Goal: Find specific fact

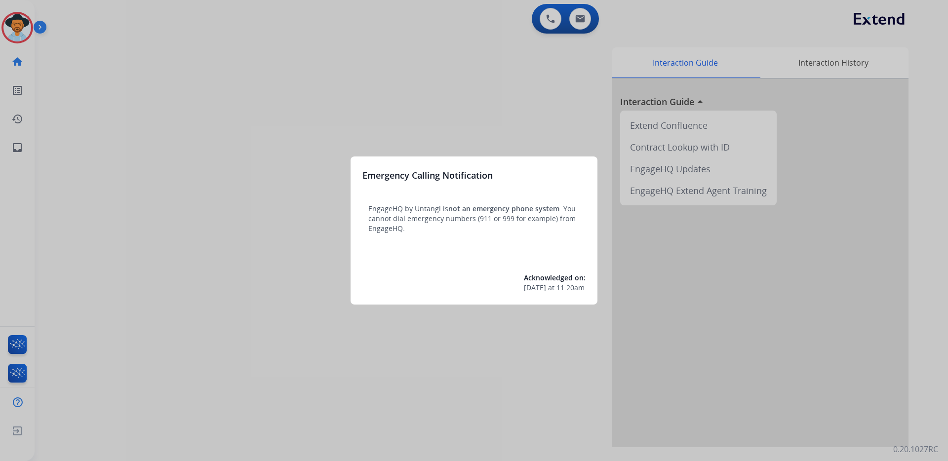
click at [309, 160] on div at bounding box center [474, 230] width 948 height 461
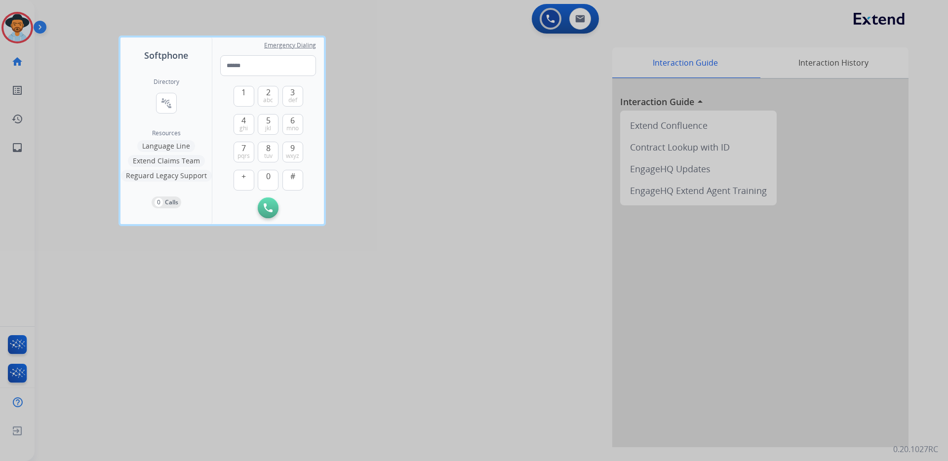
click at [21, 149] on div at bounding box center [474, 230] width 948 height 461
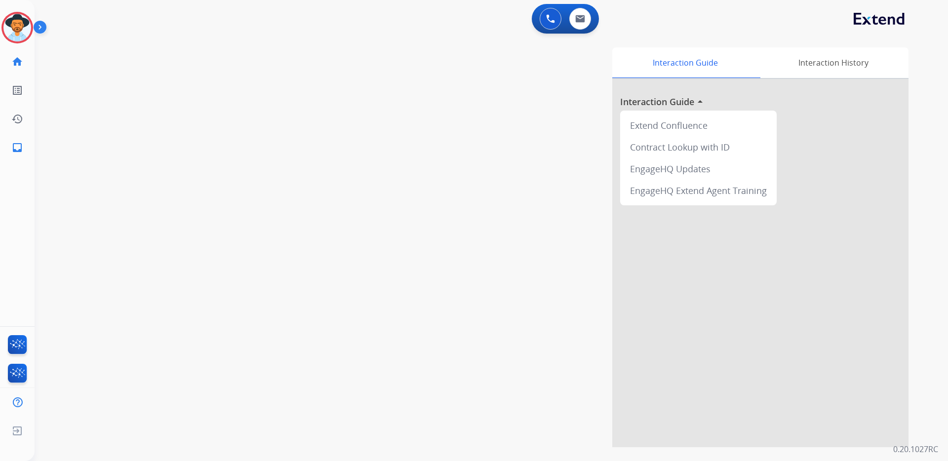
click at [21, 149] on mat-icon "inbox" at bounding box center [17, 148] width 12 height 12
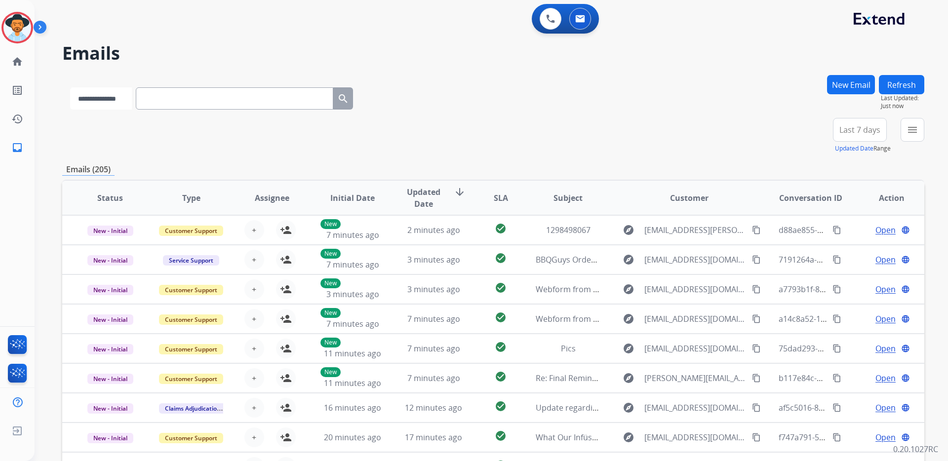
click at [132, 100] on select "**********" at bounding box center [101, 98] width 62 height 22
select select "**********"
click at [70, 87] on select "**********" at bounding box center [101, 98] width 62 height 22
click at [166, 98] on input "text" at bounding box center [236, 98] width 198 height 22
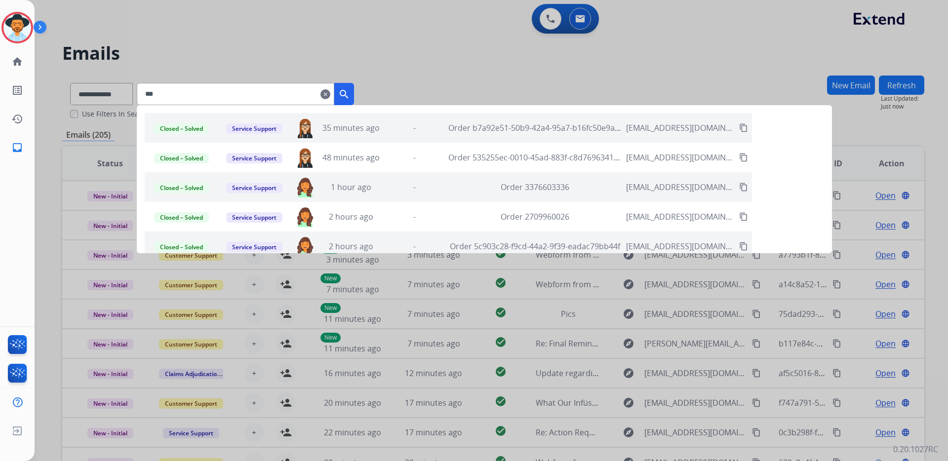
click at [184, 96] on input "***" at bounding box center [236, 94] width 198 height 22
paste input "**********"
type input "**********"
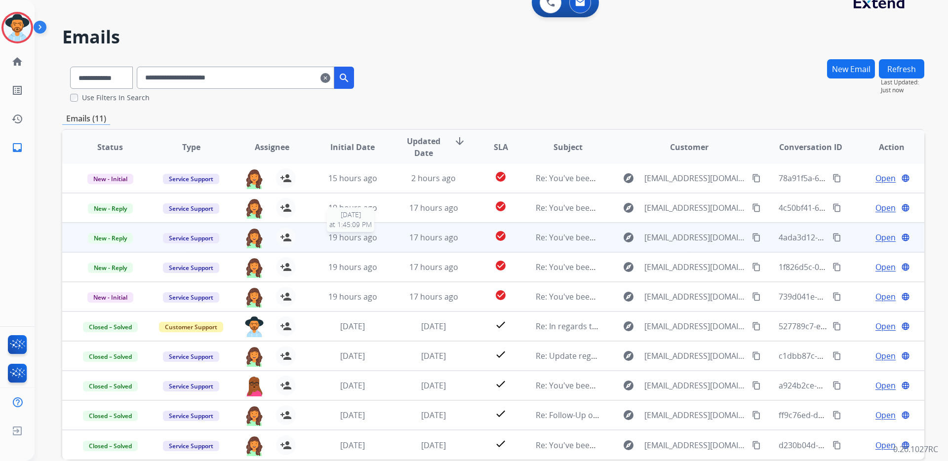
scroll to position [66, 0]
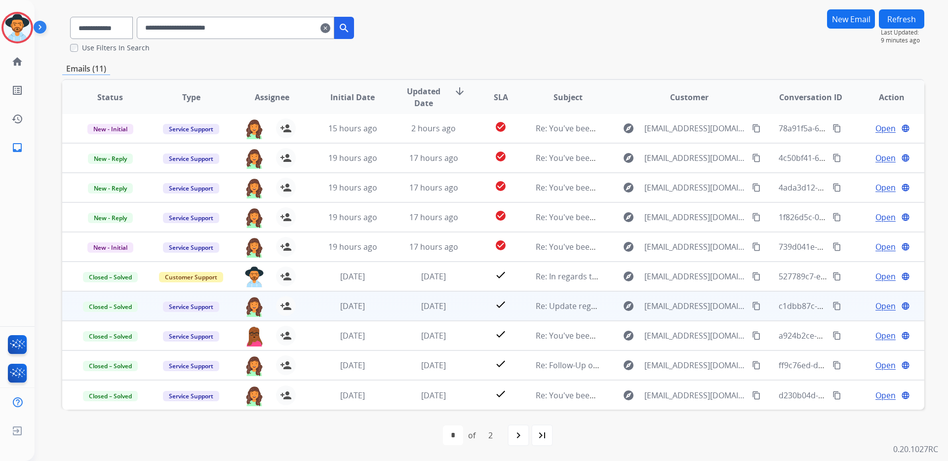
click at [878, 309] on span "Open" at bounding box center [886, 306] width 20 height 12
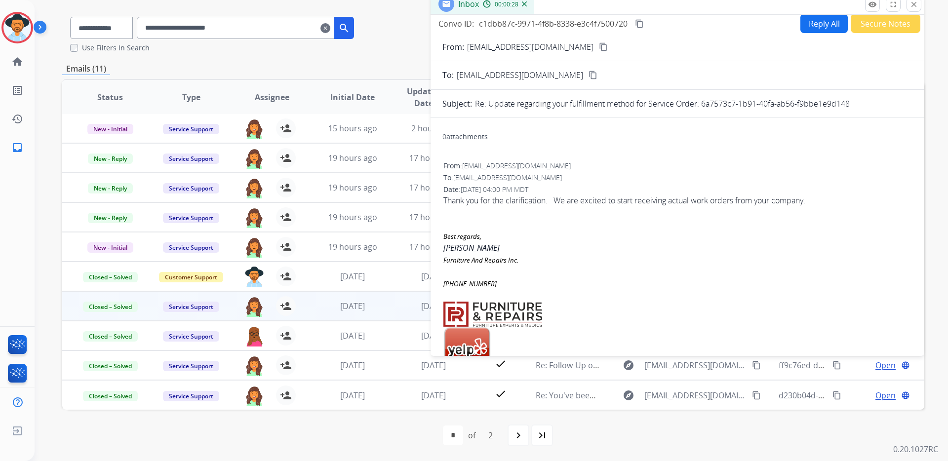
scroll to position [0, 0]
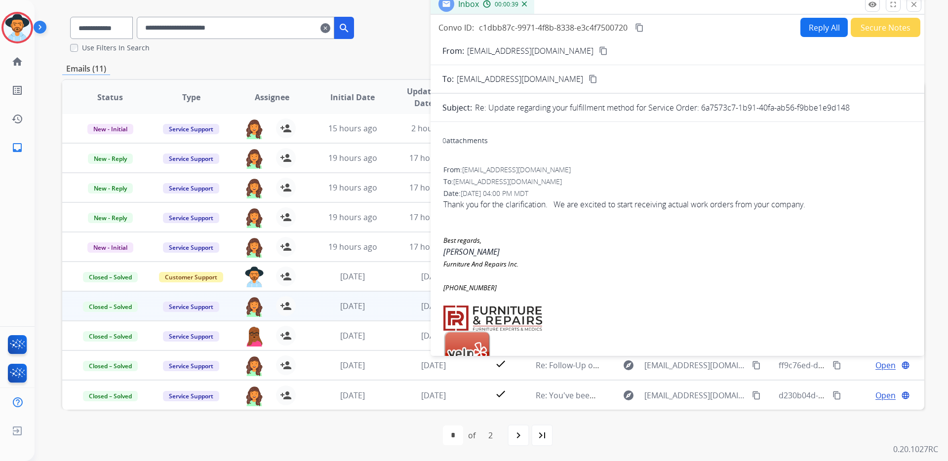
click at [913, 4] on mat-icon "close" at bounding box center [914, 4] width 9 height 9
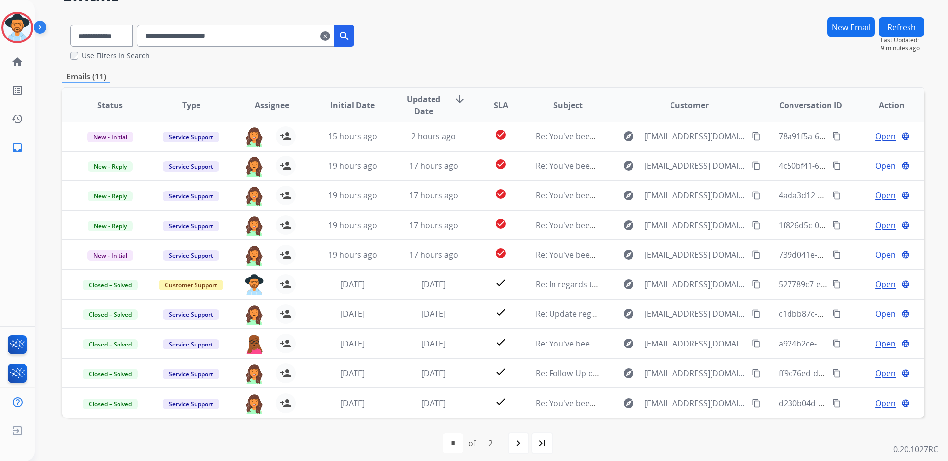
scroll to position [66, 0]
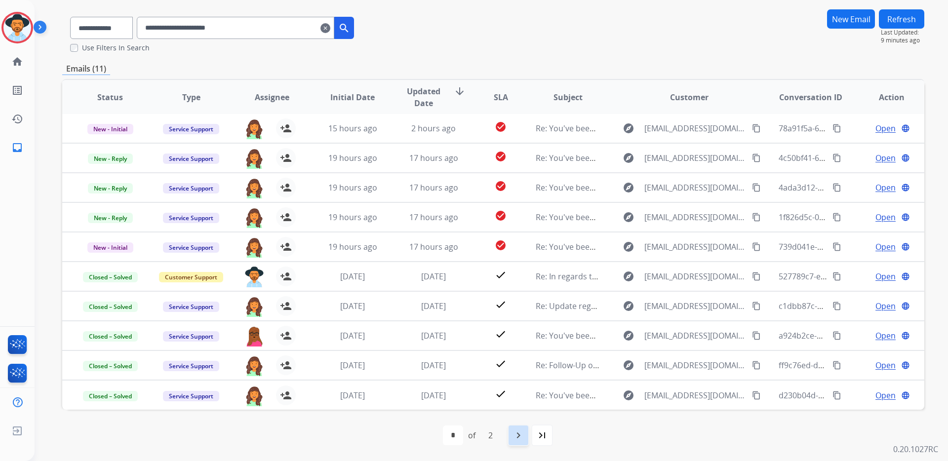
click at [513, 439] on mat-icon "navigate_next" at bounding box center [519, 436] width 12 height 12
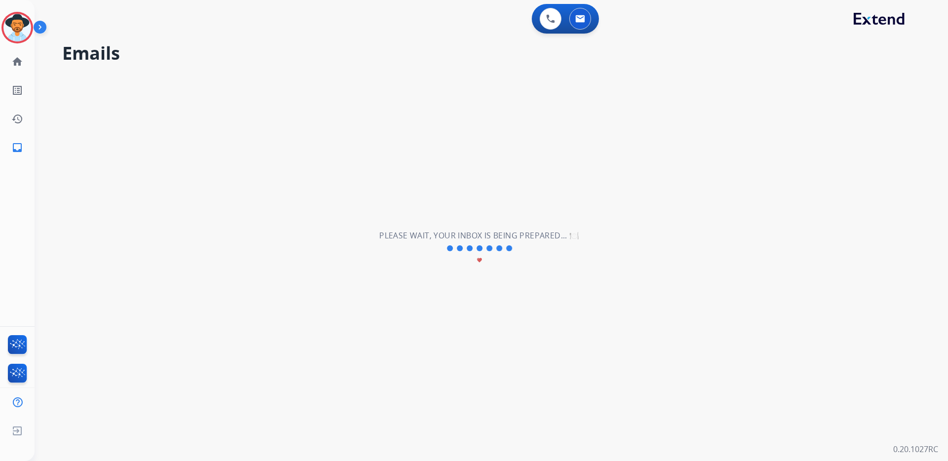
scroll to position [0, 0]
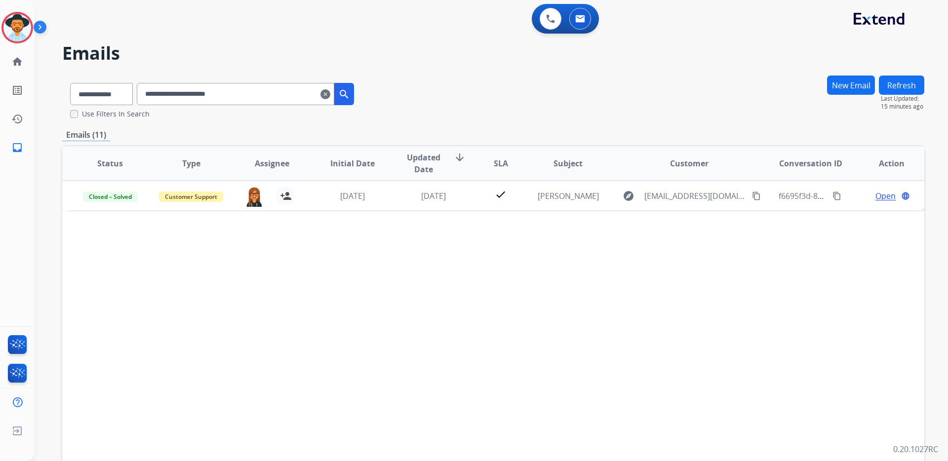
click at [456, 159] on mat-icon "arrow_downward" at bounding box center [460, 158] width 12 height 12
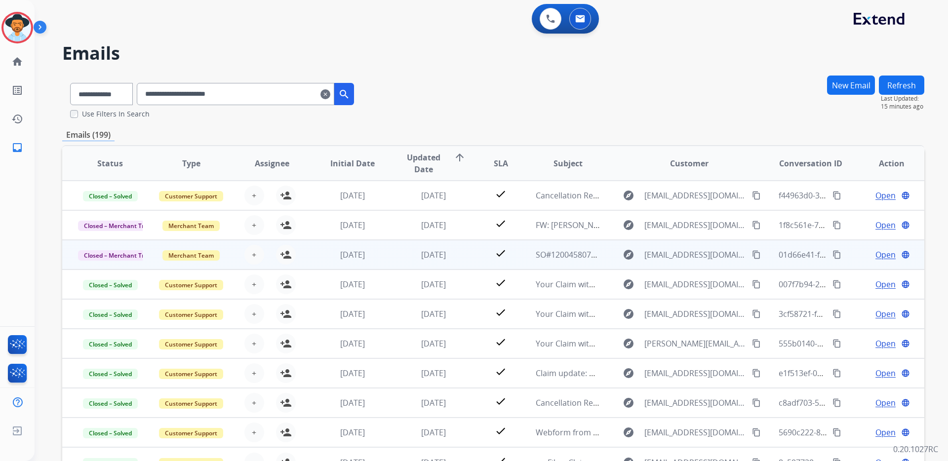
scroll to position [1, 0]
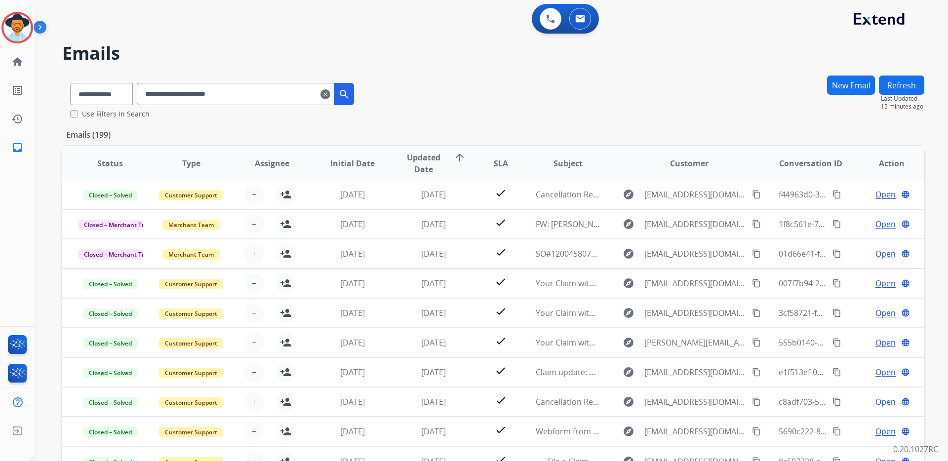
click at [458, 157] on mat-icon "arrow_upward" at bounding box center [460, 158] width 12 height 12
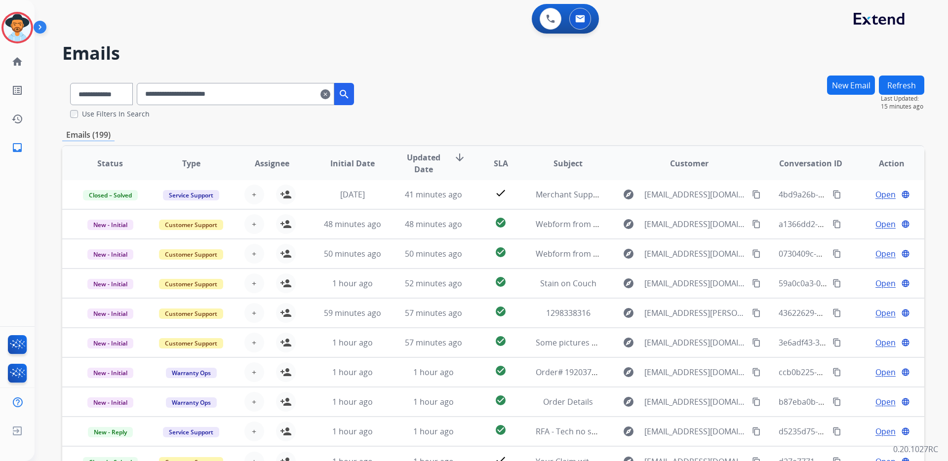
click at [350, 92] on mat-icon "search" at bounding box center [344, 94] width 12 height 12
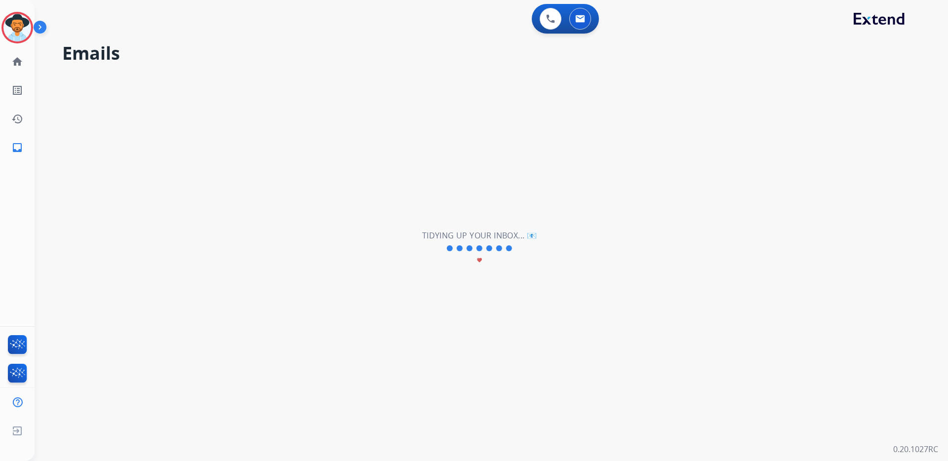
select select "*"
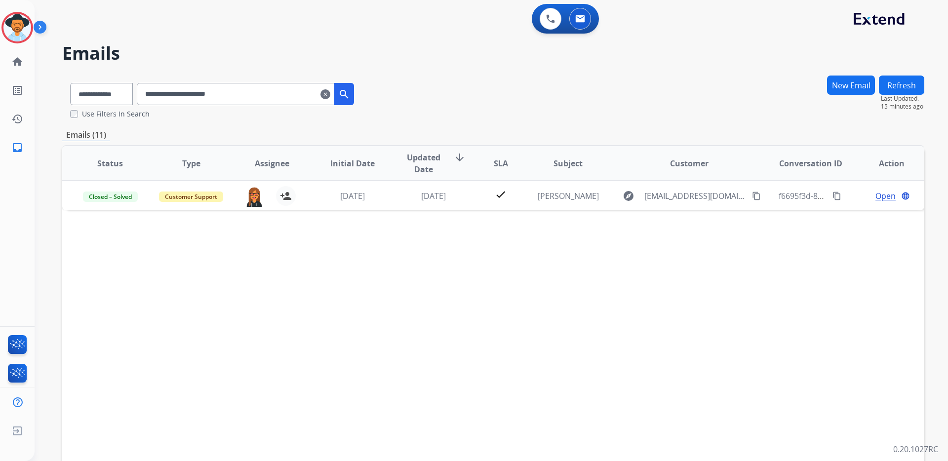
scroll to position [0, 0]
click at [350, 92] on mat-icon "search" at bounding box center [344, 94] width 12 height 12
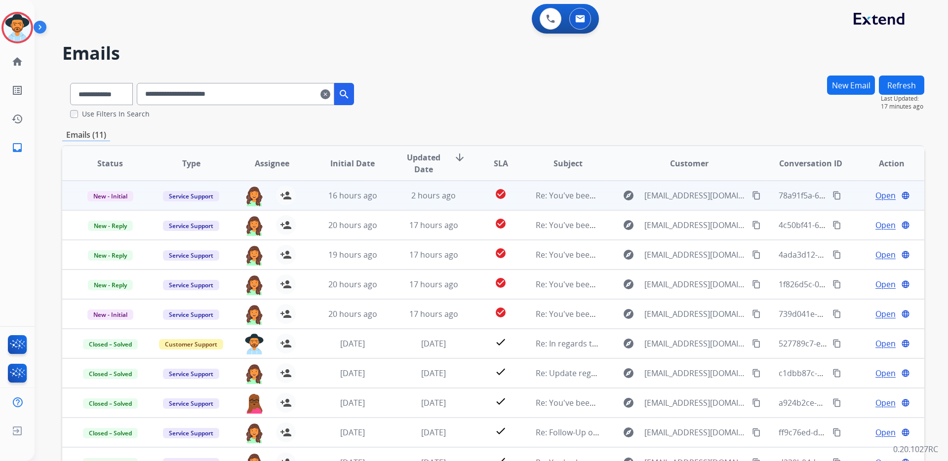
click at [880, 194] on span "Open" at bounding box center [886, 196] width 20 height 12
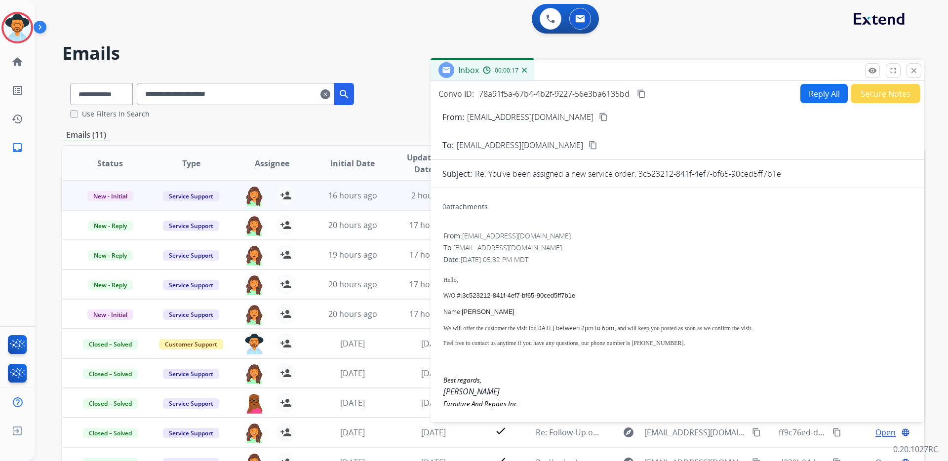
click at [465, 301] on p at bounding box center [678, 304] width 468 height 8
drag, startPoint x: 464, startPoint y: 295, endPoint x: 576, endPoint y: 295, distance: 112.1
click at [575, 295] on span "3c523212-841f-4ef7-bf65-90ced5ff7b1e" at bounding box center [518, 295] width 113 height 7
copy span "3c523212-841f-4ef7-bf65-90ced5ff7b1e"
click at [911, 70] on mat-icon "close" at bounding box center [914, 70] width 9 height 9
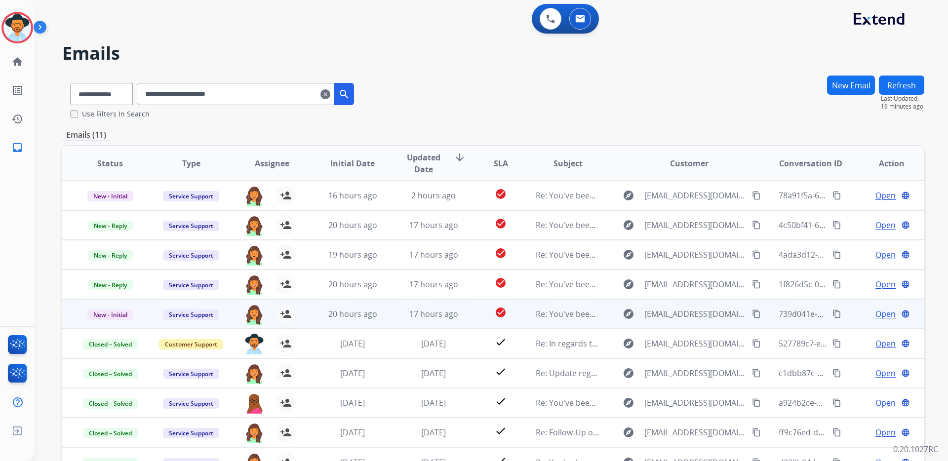
click at [883, 316] on span "Open" at bounding box center [886, 314] width 20 height 12
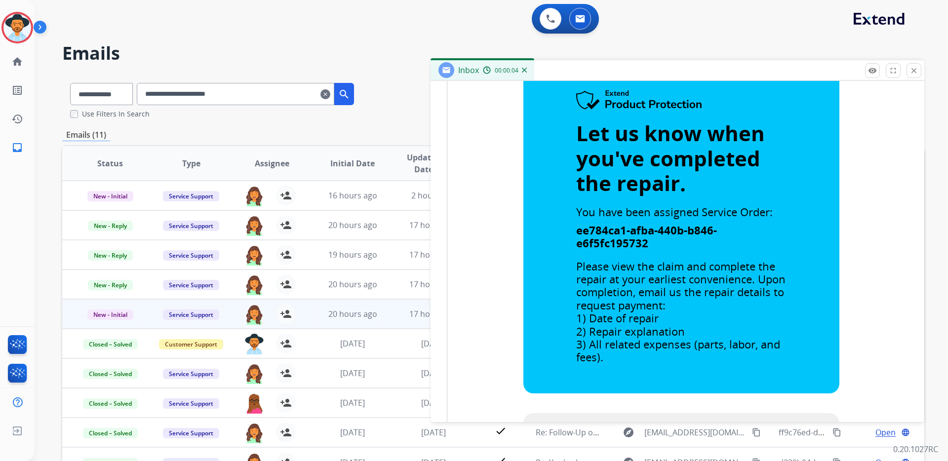
scroll to position [777, 0]
click at [576, 231] on strong "ee784ca1-afba-440b-b846-e6f5fc195732" at bounding box center [646, 236] width 141 height 28
drag, startPoint x: 572, startPoint y: 232, endPoint x: 637, endPoint y: 241, distance: 65.3
click at [637, 241] on strong "ee784ca1-afba-440b-b846-e6f5fc195732" at bounding box center [646, 236] width 141 height 28
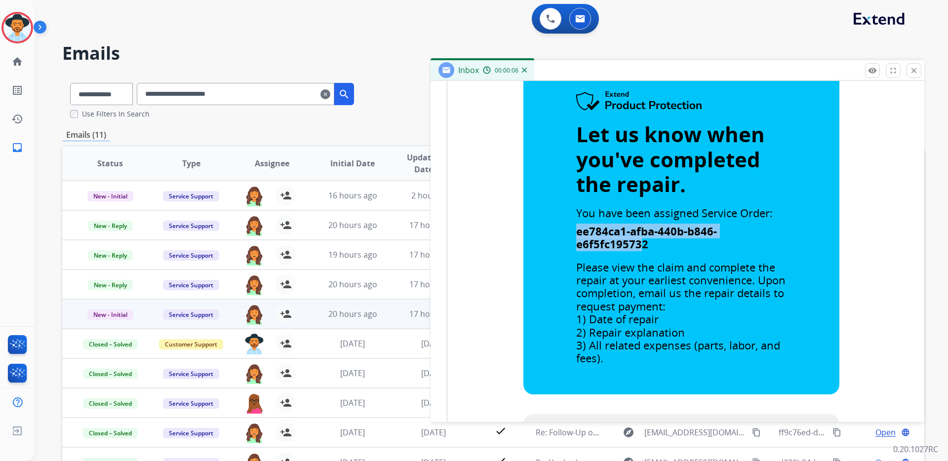
scroll to position [775, 0]
drag, startPoint x: 642, startPoint y: 246, endPoint x: 574, endPoint y: 238, distance: 68.7
click at [576, 238] on span "ee784ca1-afba-440b-b846-e6f5fc195732" at bounding box center [646, 238] width 141 height 28
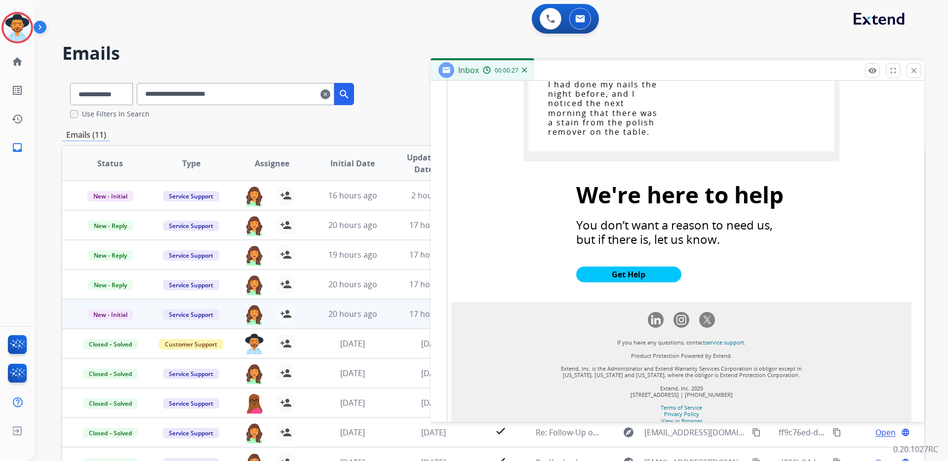
scroll to position [1400, 0]
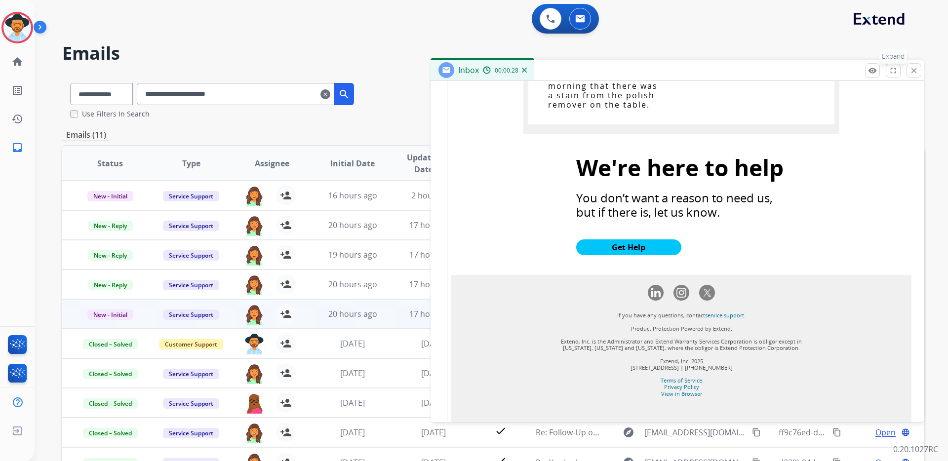
click at [892, 69] on mat-icon "fullscreen" at bounding box center [893, 70] width 9 height 9
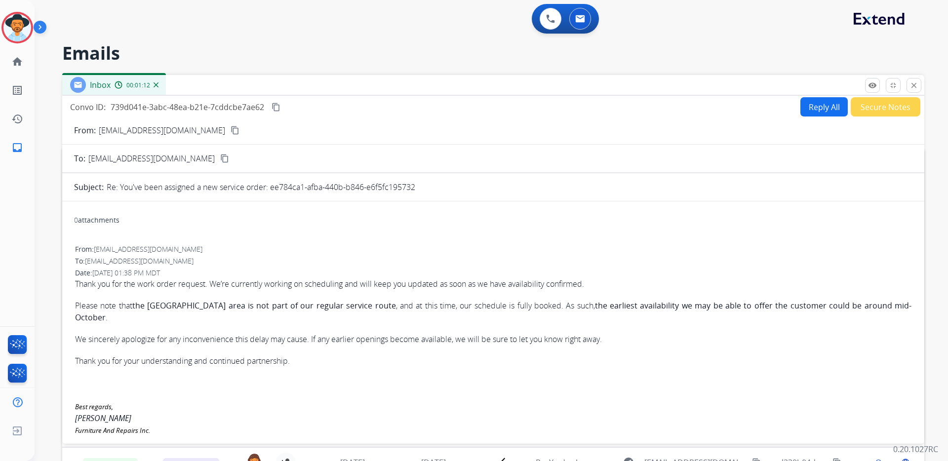
scroll to position [0, 0]
click at [913, 85] on mat-icon "close" at bounding box center [914, 85] width 9 height 9
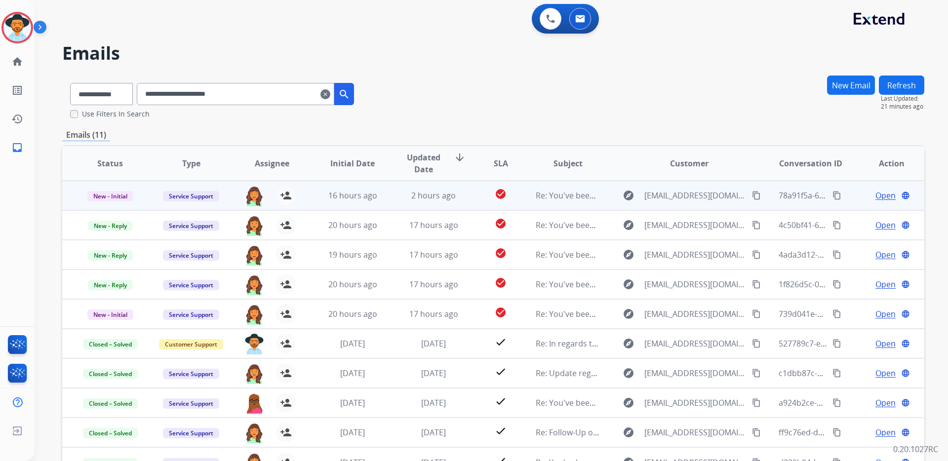
click at [876, 196] on span "Open" at bounding box center [886, 196] width 20 height 12
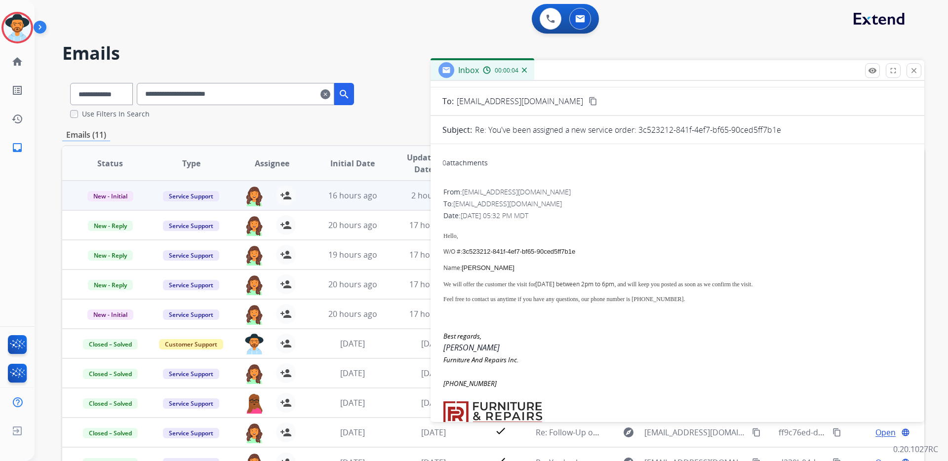
scroll to position [45, 0]
click at [912, 70] on mat-icon "close" at bounding box center [914, 70] width 9 height 9
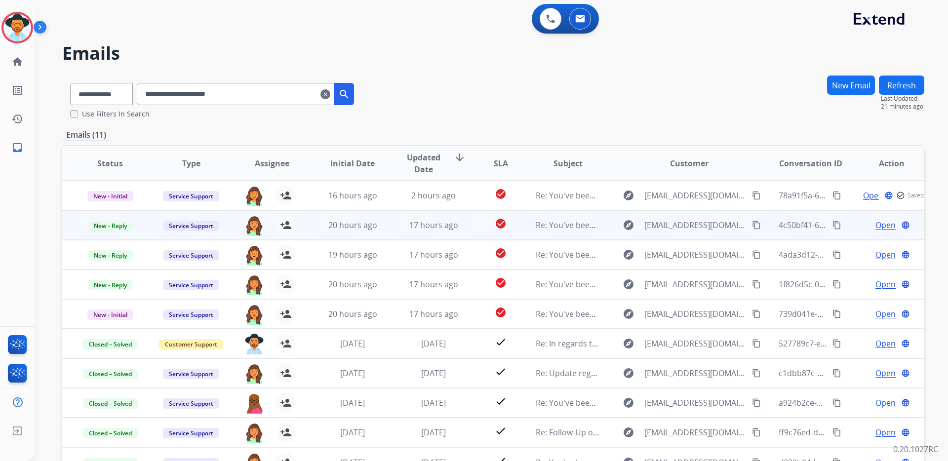
click at [880, 225] on span "Open" at bounding box center [886, 225] width 20 height 12
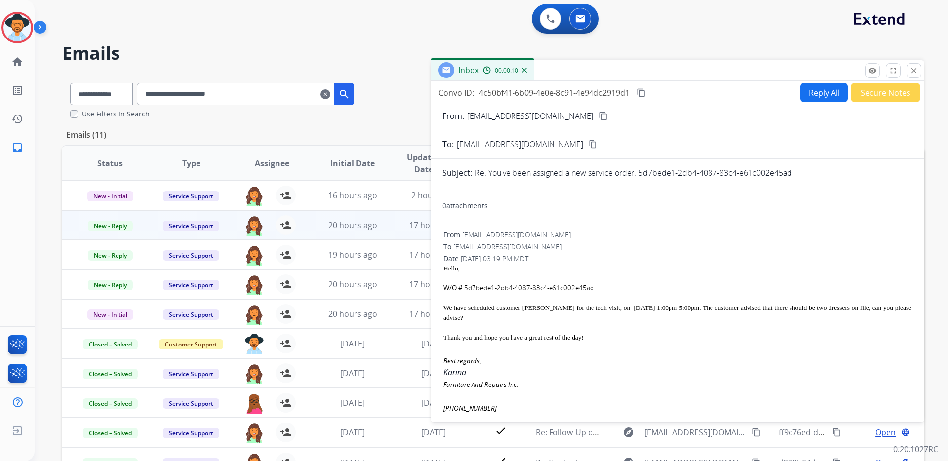
scroll to position [0, 0]
click at [913, 73] on mat-icon "close" at bounding box center [914, 70] width 9 height 9
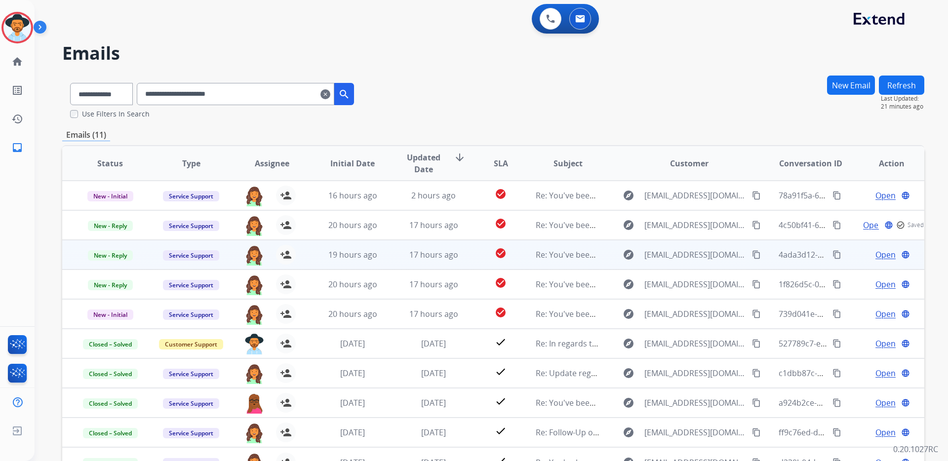
click at [882, 256] on span "Open" at bounding box center [886, 255] width 20 height 12
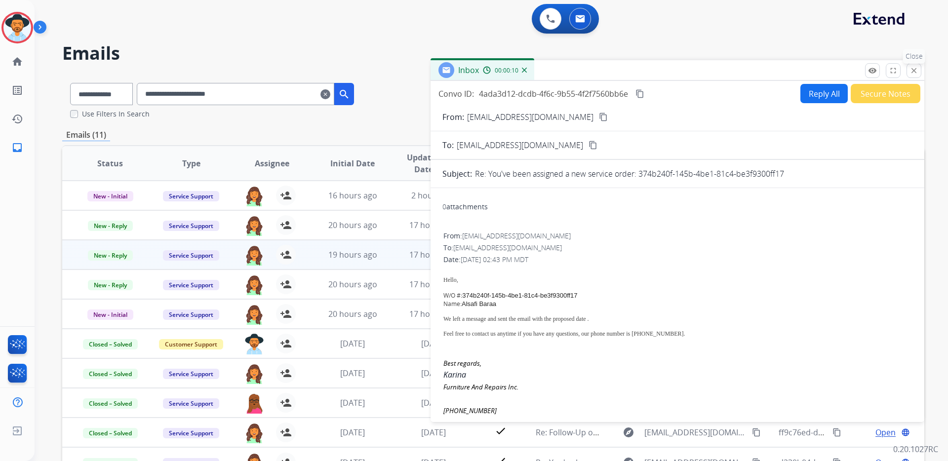
click at [913, 64] on button "close Close" at bounding box center [914, 70] width 15 height 15
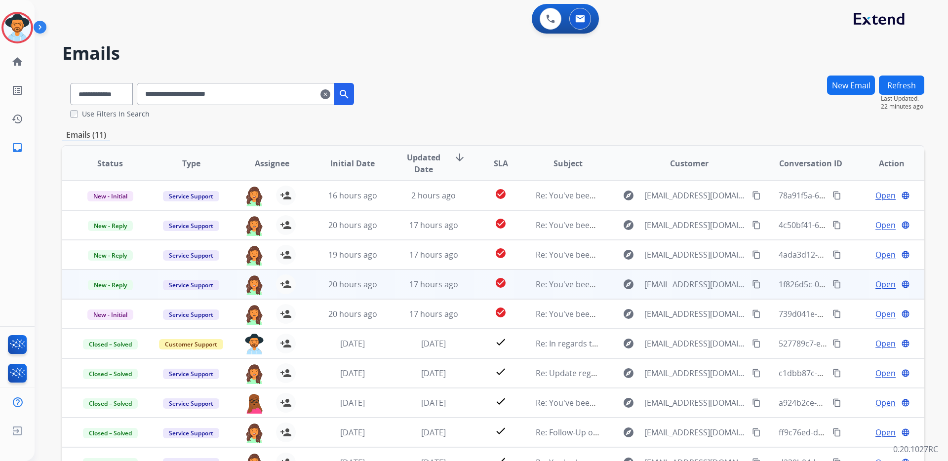
click at [877, 285] on span "Open" at bounding box center [886, 285] width 20 height 12
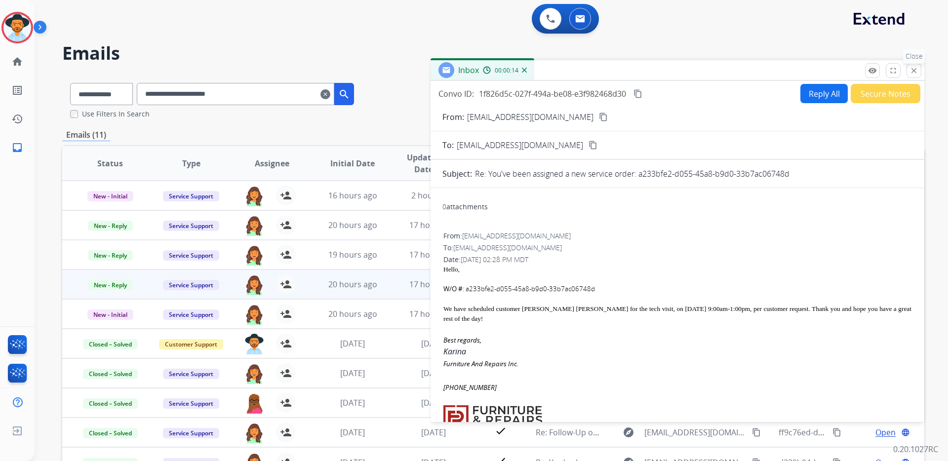
click at [916, 74] on mat-icon "close" at bounding box center [914, 70] width 9 height 9
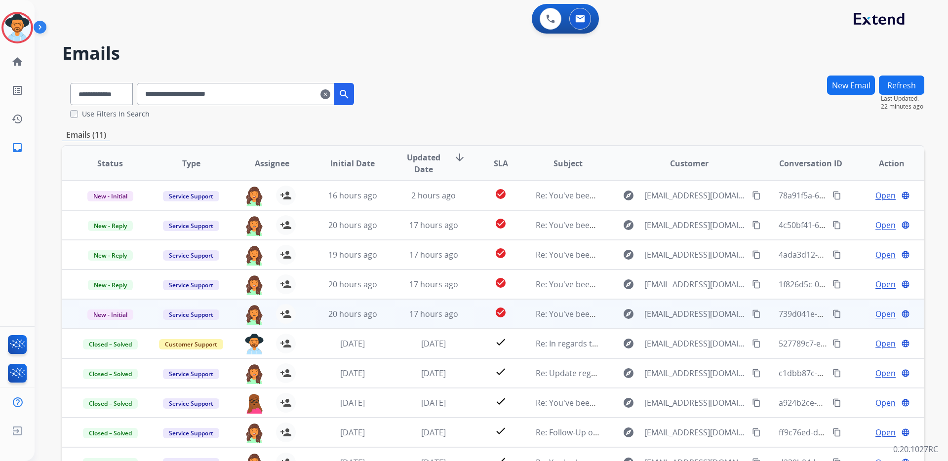
click at [880, 311] on span "Open" at bounding box center [886, 314] width 20 height 12
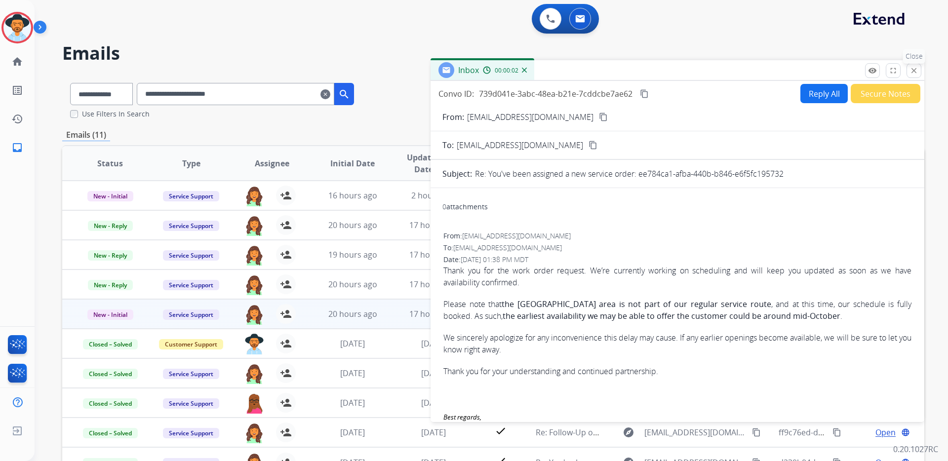
click at [911, 73] on mat-icon "close" at bounding box center [914, 70] width 9 height 9
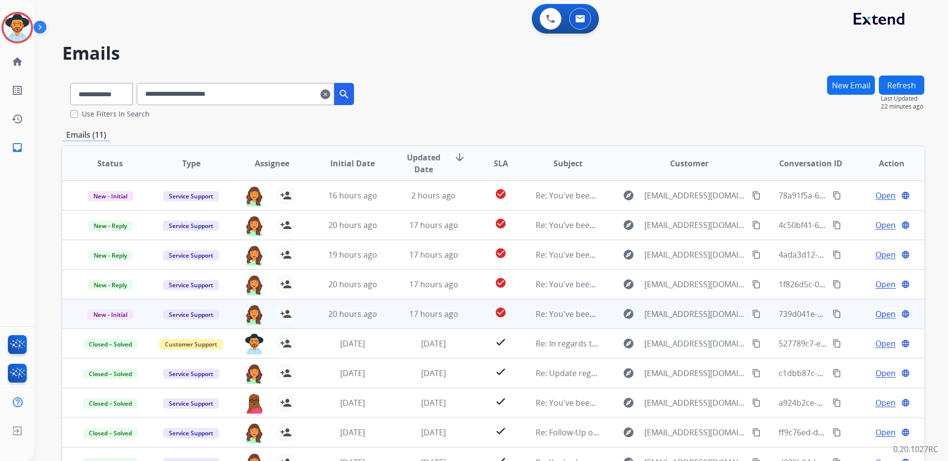
click at [880, 314] on span "Open" at bounding box center [886, 314] width 20 height 12
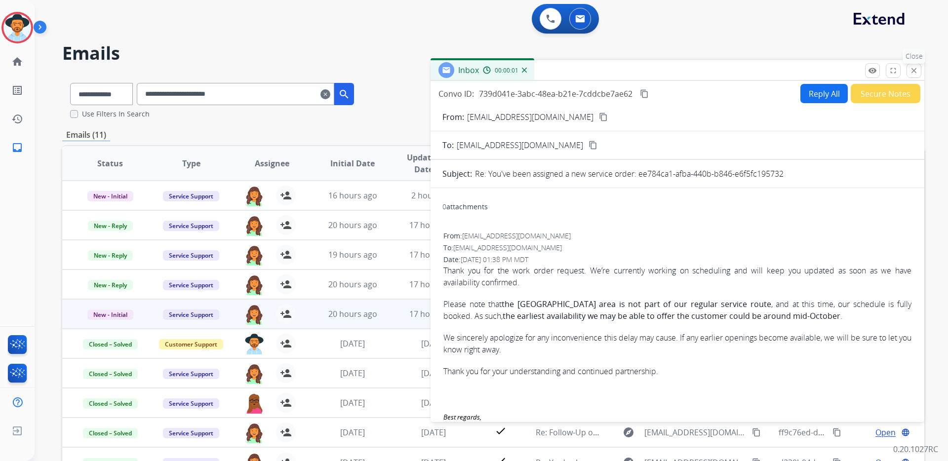
click at [911, 73] on mat-icon "close" at bounding box center [914, 70] width 9 height 9
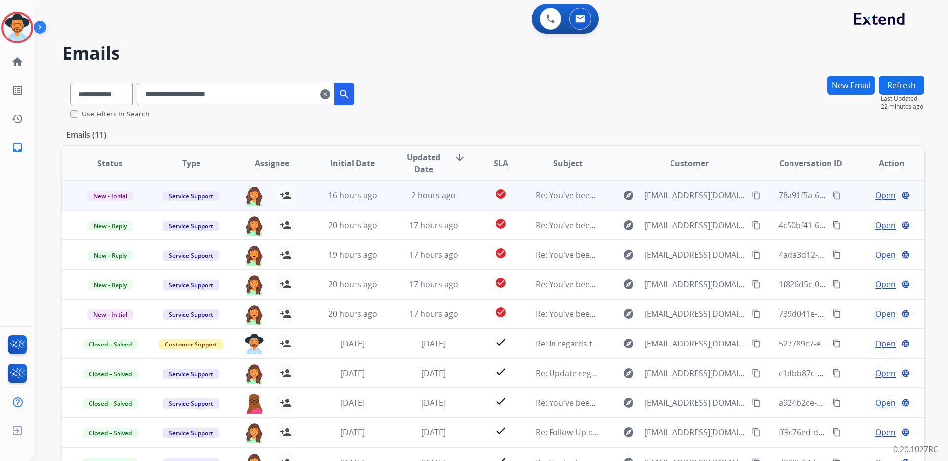
click at [886, 198] on span "Open" at bounding box center [886, 196] width 20 height 12
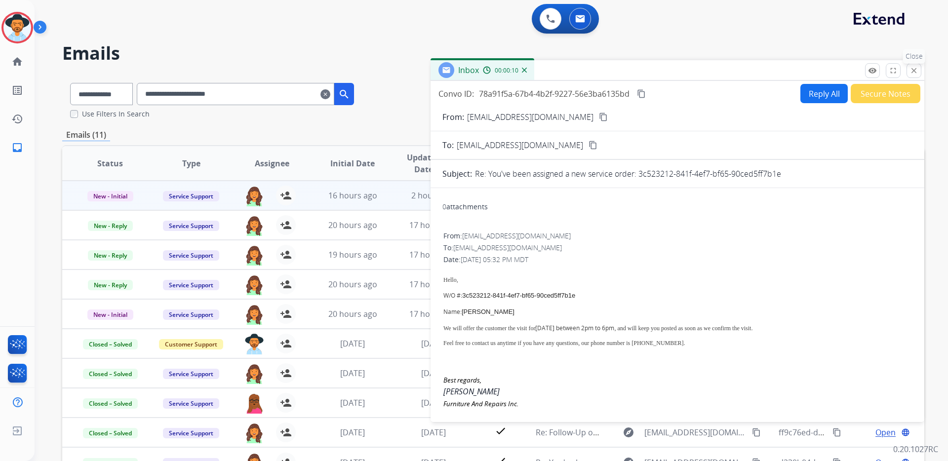
click at [910, 70] on mat-icon "close" at bounding box center [914, 70] width 9 height 9
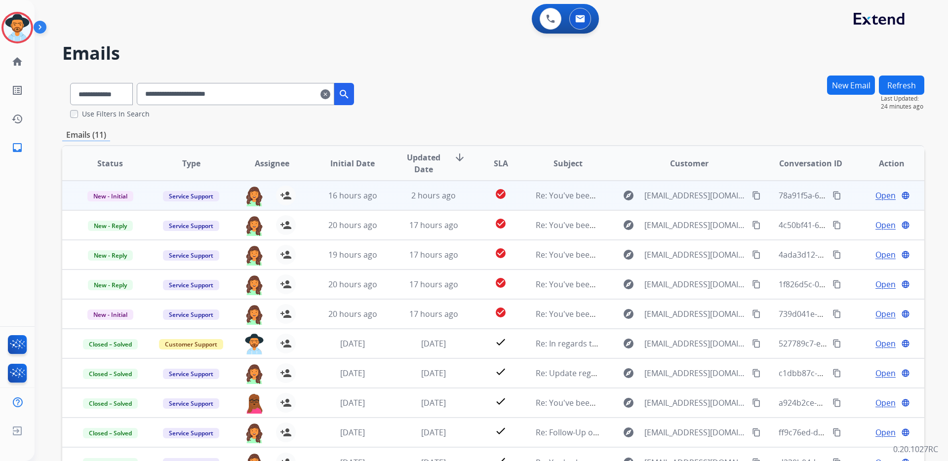
click at [876, 195] on span "Open" at bounding box center [886, 196] width 20 height 12
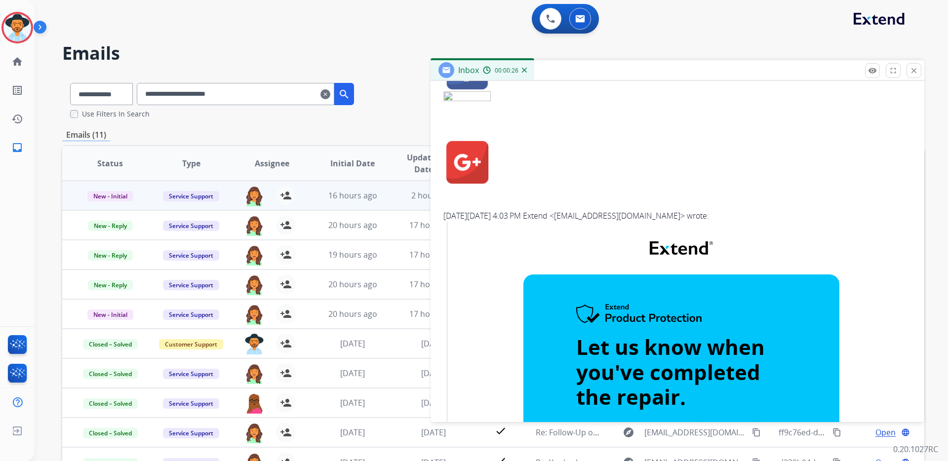
scroll to position [528, 0]
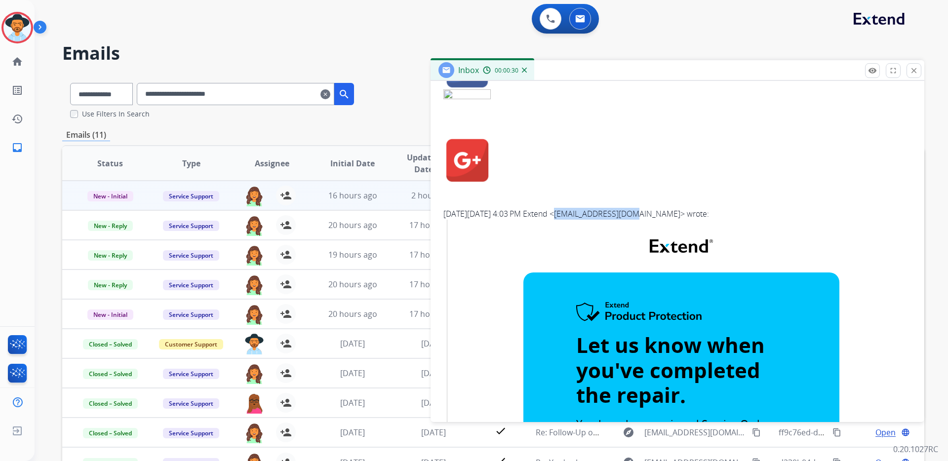
drag, startPoint x: 671, startPoint y: 213, endPoint x: 593, endPoint y: 214, distance: 78.0
click at [593, 214] on div "[DATE][DATE] 4:03 PM Extend < [EMAIL_ADDRESS][DOMAIN_NAME] > wrote:" at bounding box center [678, 214] width 468 height 12
copy link "[EMAIL_ADDRESS][DOMAIN_NAME]"
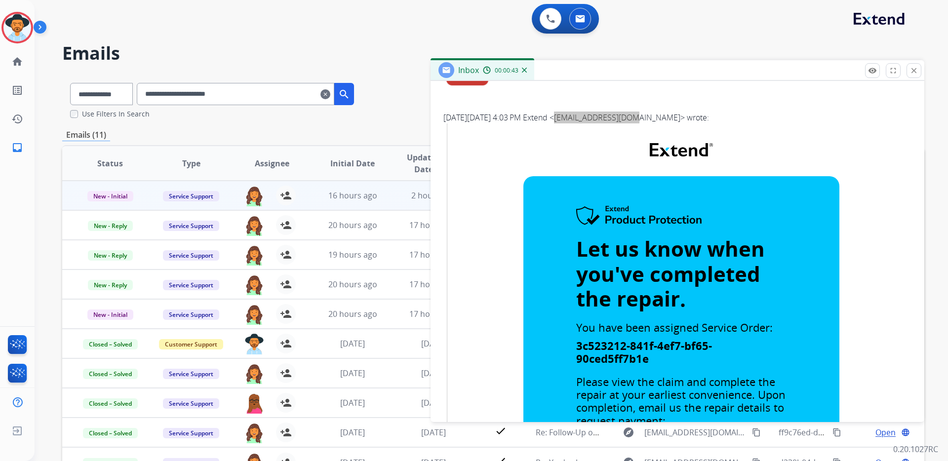
scroll to position [614, 0]
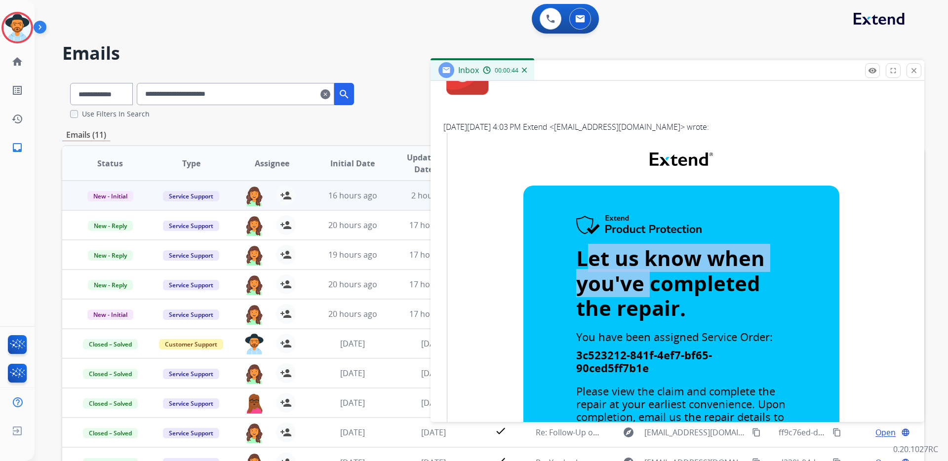
drag, startPoint x: 587, startPoint y: 260, endPoint x: 649, endPoint y: 293, distance: 69.4
click at [649, 292] on strong "Let us know when you've completed the repair." at bounding box center [670, 283] width 189 height 78
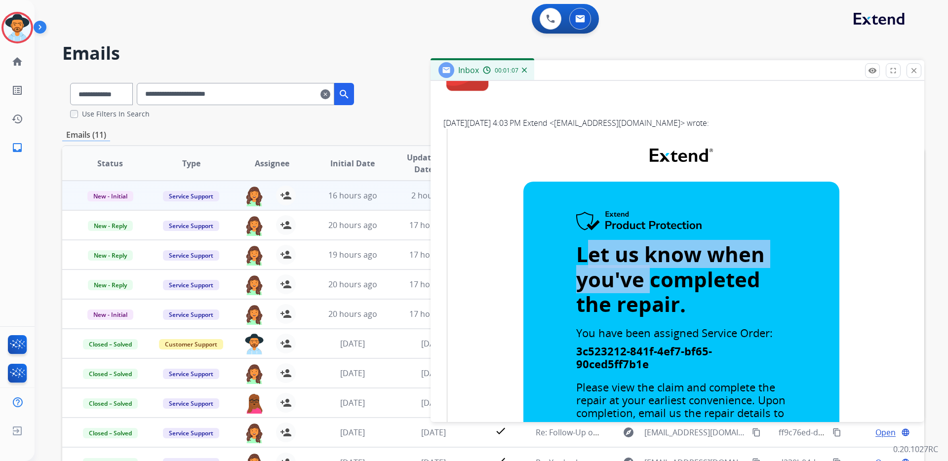
scroll to position [148, 0]
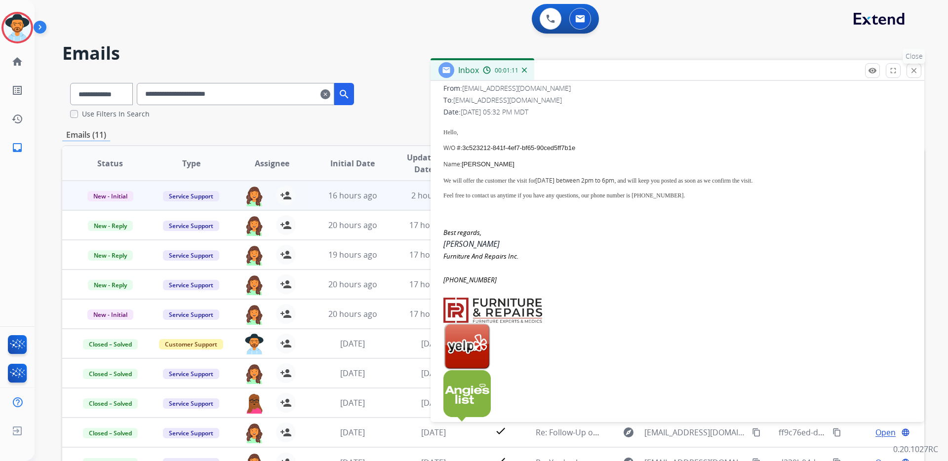
click at [914, 71] on mat-icon "close" at bounding box center [914, 70] width 9 height 9
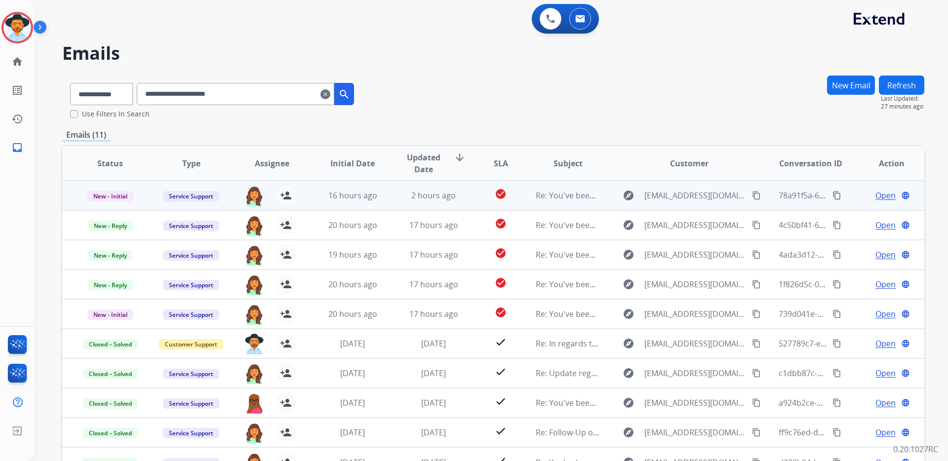
click at [878, 195] on span "Open" at bounding box center [886, 196] width 20 height 12
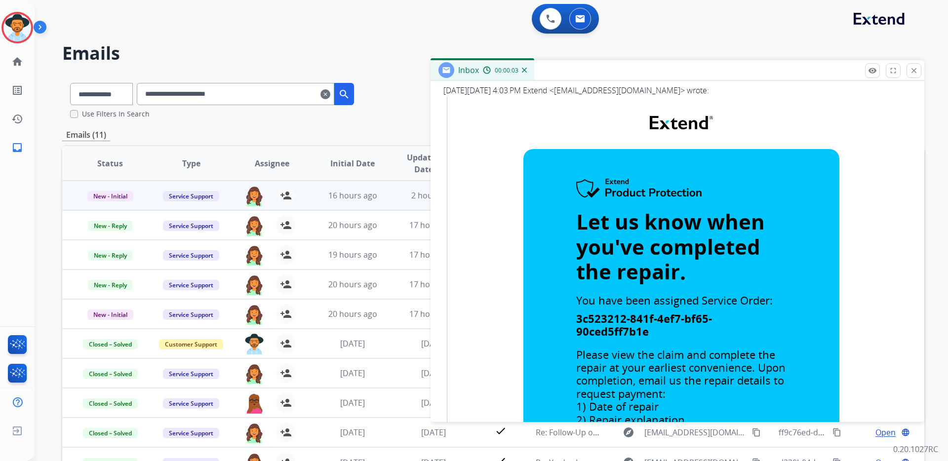
scroll to position [651, 0]
click at [913, 69] on mat-icon "close" at bounding box center [914, 70] width 9 height 9
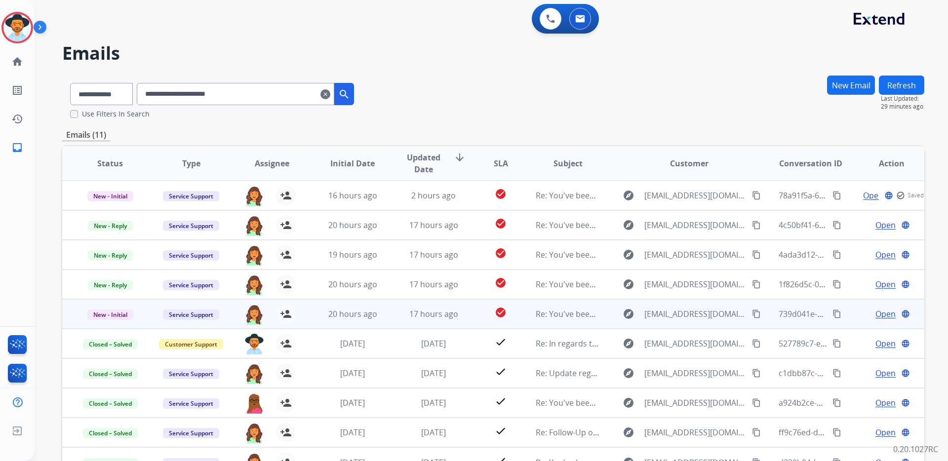
click at [885, 317] on span "Open" at bounding box center [886, 314] width 20 height 12
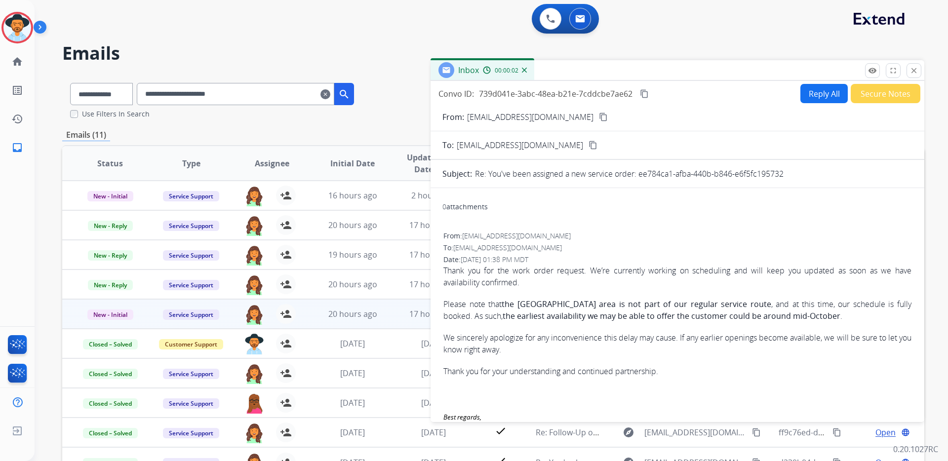
click at [786, 171] on div "Re: You've been assigned a new service order: ee784ca1-afba-440b-b846-e6f5fc195…" at bounding box center [694, 174] width 438 height 12
drag, startPoint x: 785, startPoint y: 173, endPoint x: 640, endPoint y: 177, distance: 145.3
click at [640, 177] on p "Re: You've been assigned a new service order: ee784ca1-afba-440b-b846-e6f5fc195…" at bounding box center [629, 174] width 309 height 12
copy p "ee784ca1-afba-440b-b846-e6f5fc195732"
click at [914, 65] on button "close Close" at bounding box center [914, 70] width 15 height 15
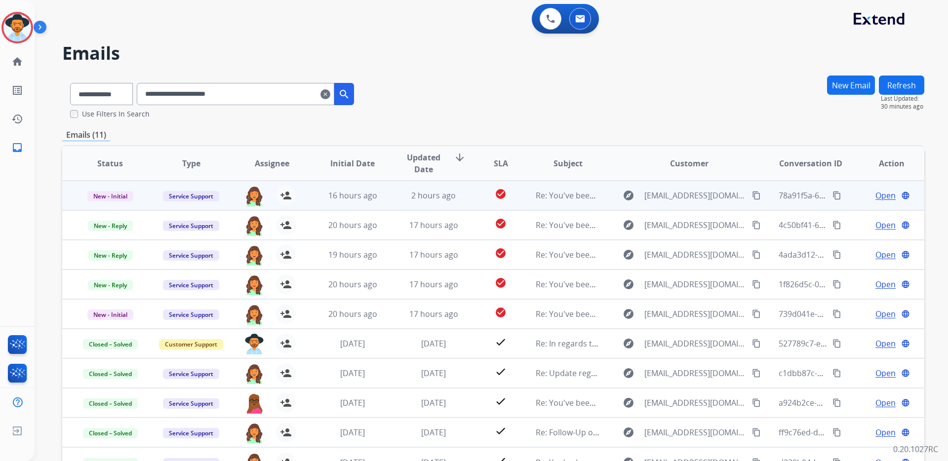
click at [876, 197] on span "Open" at bounding box center [886, 196] width 20 height 12
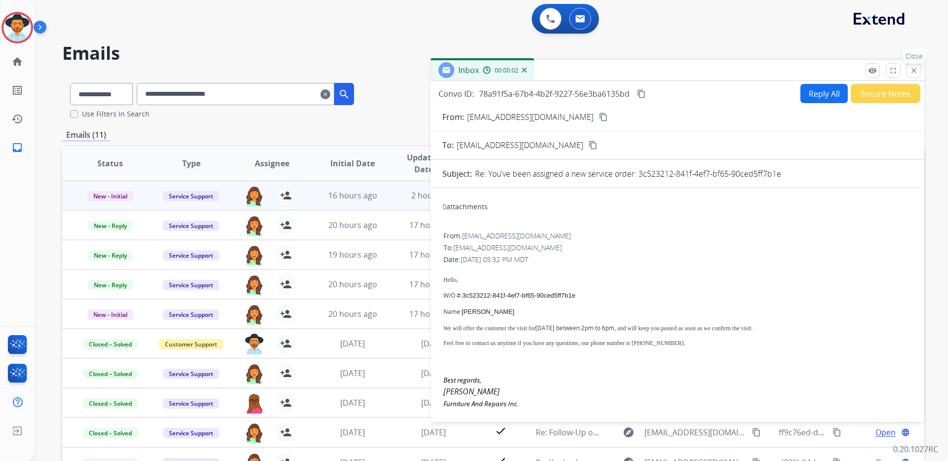
click at [912, 71] on mat-icon "close" at bounding box center [914, 70] width 9 height 9
